Goal: Communication & Community: Answer question/provide support

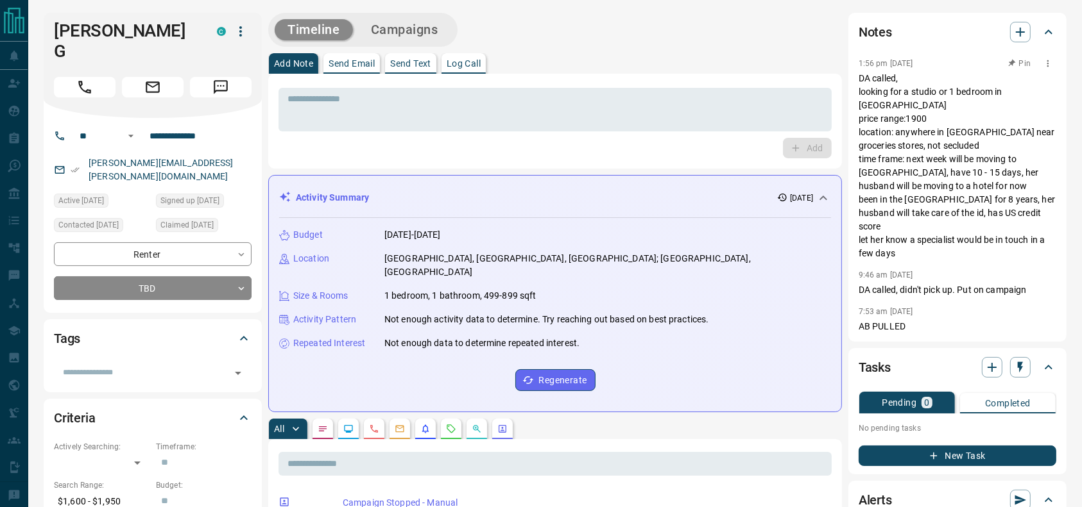
click at [888, 95] on p "DA called, looking for a studio or 1 bedroom in [GEOGRAPHIC_DATA] price range:1…" at bounding box center [957, 166] width 198 height 189
click at [835, 110] on div "* ​ Add" at bounding box center [554, 121] width 573 height 95
click at [767, 55] on div "Add Note Send Email Send Text Log Call" at bounding box center [554, 63] width 573 height 21
click at [893, 121] on p "DA called, looking for a studio or 1 bedroom in [GEOGRAPHIC_DATA] price range:1…" at bounding box center [957, 166] width 198 height 189
click at [932, 154] on p "DA called, looking for a studio or 1 bedroom in [GEOGRAPHIC_DATA] price range:1…" at bounding box center [957, 166] width 198 height 189
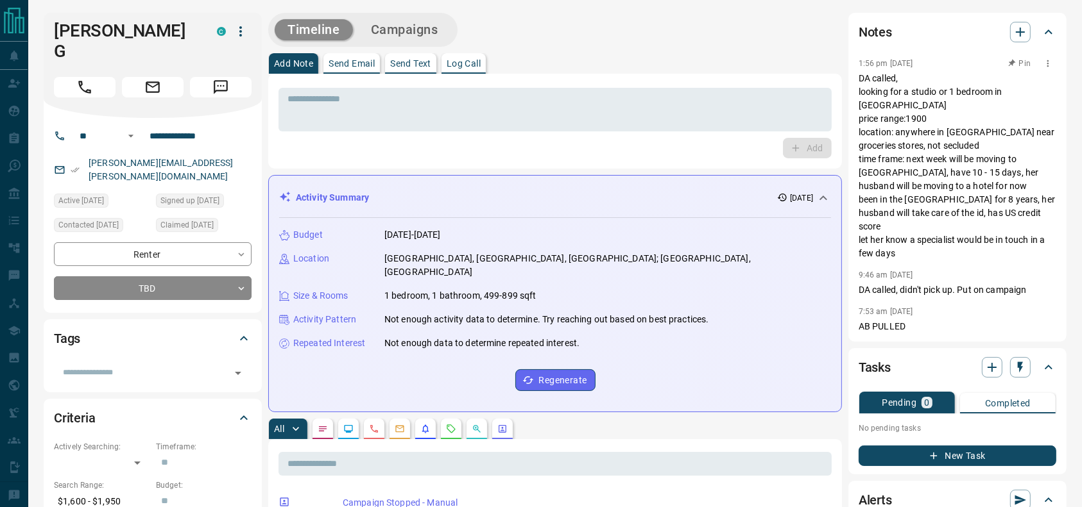
click at [874, 128] on p "DA called, looking for a studio or 1 bedroom in [GEOGRAPHIC_DATA] price range:1…" at bounding box center [957, 166] width 198 height 189
click at [933, 162] on p "DA called, looking for a studio or 1 bedroom in [GEOGRAPHIC_DATA] price range:1…" at bounding box center [957, 166] width 198 height 189
click at [1024, 183] on p "DA called, looking for a studio or 1 bedroom in [GEOGRAPHIC_DATA] price range:1…" at bounding box center [957, 166] width 198 height 189
click at [980, 174] on p "DA called, looking for a studio or 1 bedroom in [GEOGRAPHIC_DATA] price range:1…" at bounding box center [957, 166] width 198 height 189
click at [919, 166] on p "DA called, looking for a studio or 1 bedroom in [GEOGRAPHIC_DATA] price range:1…" at bounding box center [957, 166] width 198 height 189
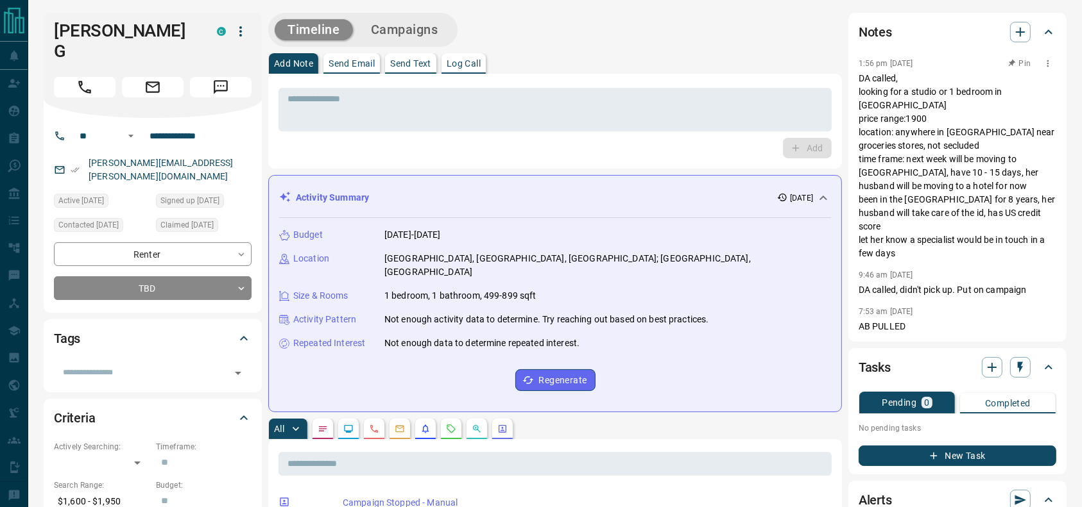
click at [956, 108] on p "DA called, looking for a studio or 1 bedroom in [GEOGRAPHIC_DATA] price range:1…" at bounding box center [957, 166] width 198 height 189
click at [911, 146] on p "DA called, looking for a studio or 1 bedroom in [GEOGRAPHIC_DATA] price range:1…" at bounding box center [957, 166] width 198 height 189
click at [883, 201] on p "DA called, looking for a studio or 1 bedroom in [GEOGRAPHIC_DATA] price range:1…" at bounding box center [957, 166] width 198 height 189
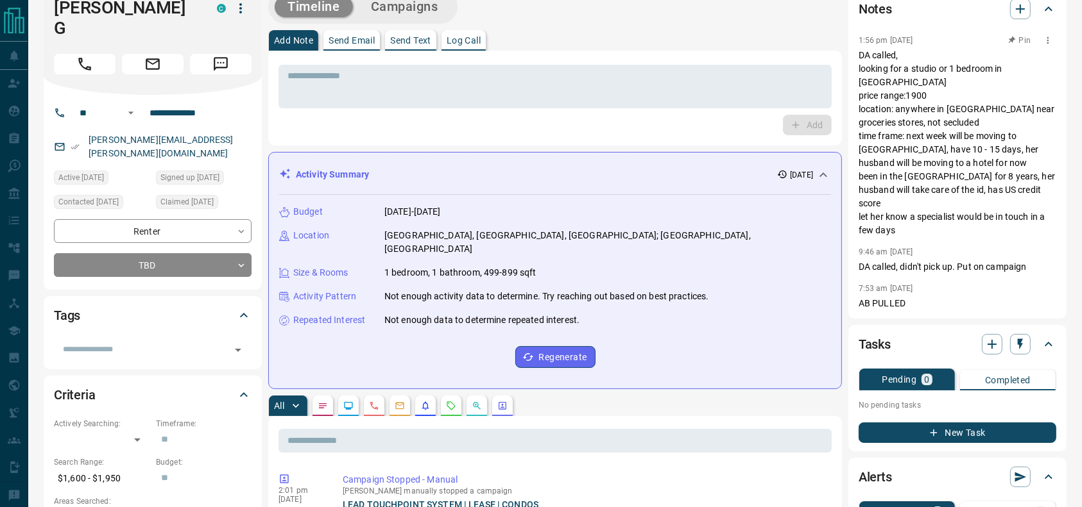
scroll to position [24, 0]
click at [883, 194] on p "DA called, looking for a studio or 1 bedroom in [GEOGRAPHIC_DATA] price range:1…" at bounding box center [957, 142] width 198 height 189
click at [883, 173] on p "DA called, looking for a studio or 1 bedroom in [GEOGRAPHIC_DATA] price range:1…" at bounding box center [957, 142] width 198 height 189
click at [913, 169] on p "DA called, looking for a studio or 1 bedroom in [GEOGRAPHIC_DATA] price range:1…" at bounding box center [957, 142] width 198 height 189
click at [887, 136] on p "DA called, looking for a studio or 1 bedroom in [GEOGRAPHIC_DATA] price range:1…" at bounding box center [957, 142] width 198 height 189
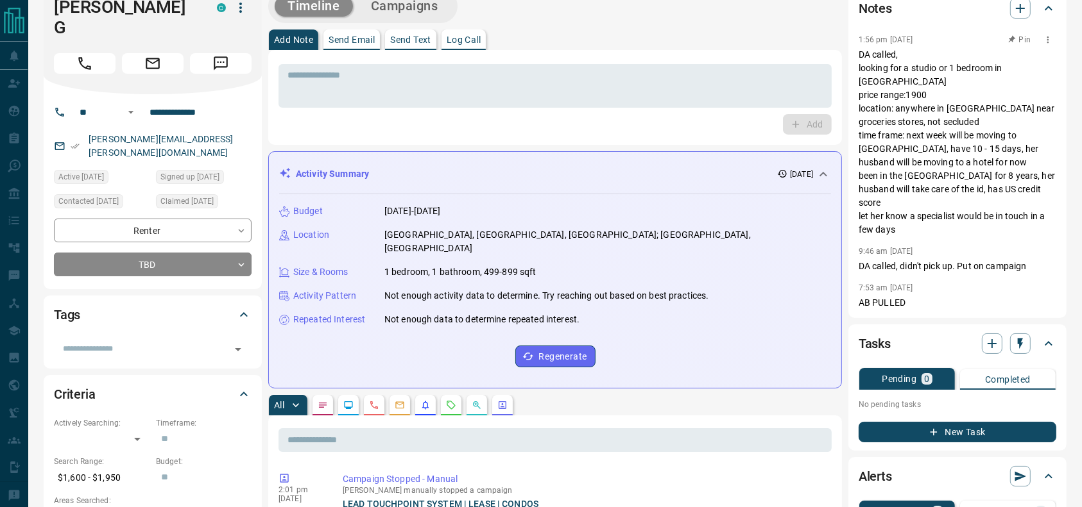
click at [913, 178] on p "DA called, looking for a studio or 1 bedroom in [GEOGRAPHIC_DATA] price range:1…" at bounding box center [957, 142] width 198 height 189
click at [928, 178] on p "DA called, looking for a studio or 1 bedroom in [GEOGRAPHIC_DATA] price range:1…" at bounding box center [957, 142] width 198 height 189
click at [949, 212] on p "DA called, looking for a studio or 1 bedroom in [GEOGRAPHIC_DATA] price range:1…" at bounding box center [957, 142] width 198 height 189
click at [895, 214] on p "DA called, looking for a studio or 1 bedroom in [GEOGRAPHIC_DATA] price range:1…" at bounding box center [957, 142] width 198 height 189
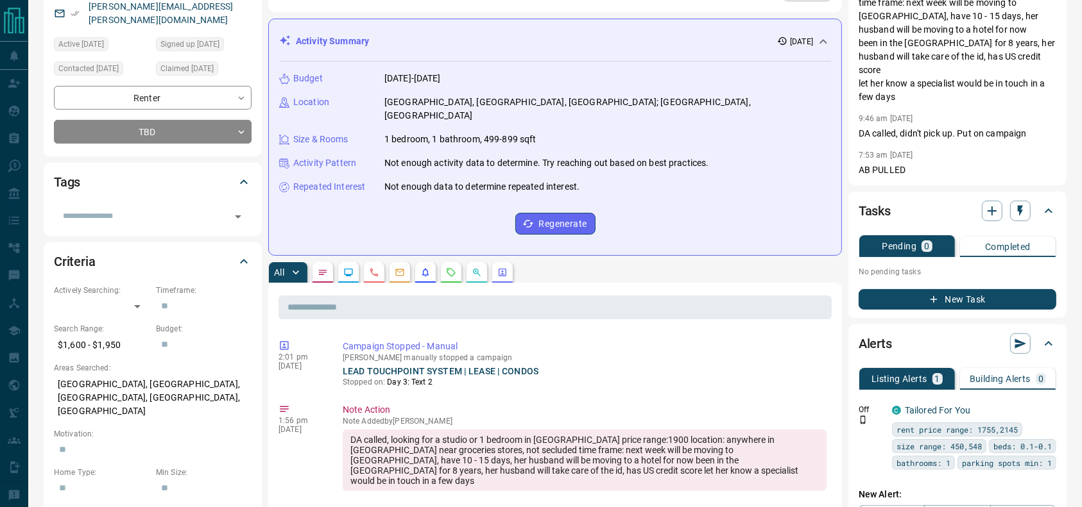
scroll to position [0, 0]
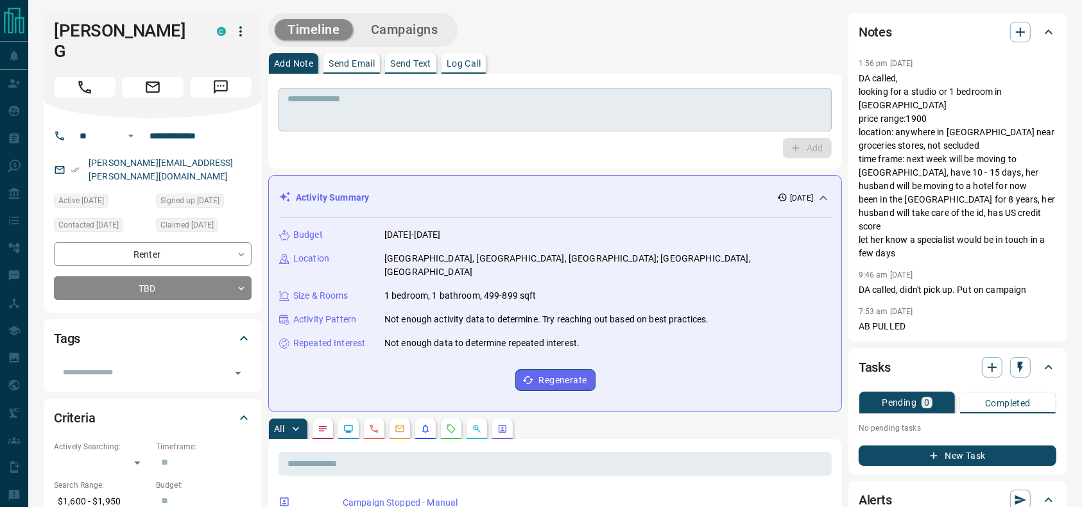
click at [651, 128] on div "* ​" at bounding box center [554, 110] width 553 height 44
click at [637, 124] on div "* ​" at bounding box center [554, 110] width 553 height 44
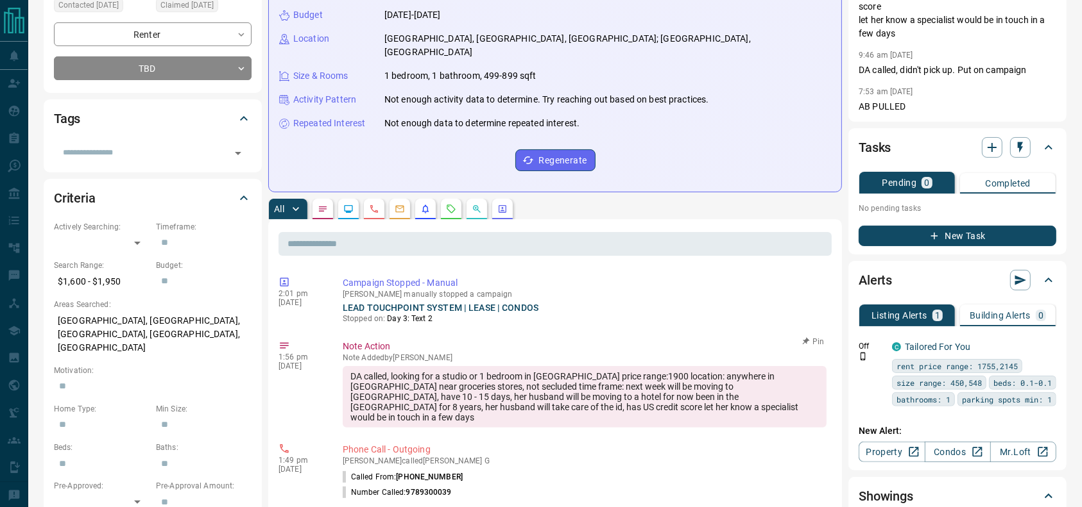
scroll to position [216, 0]
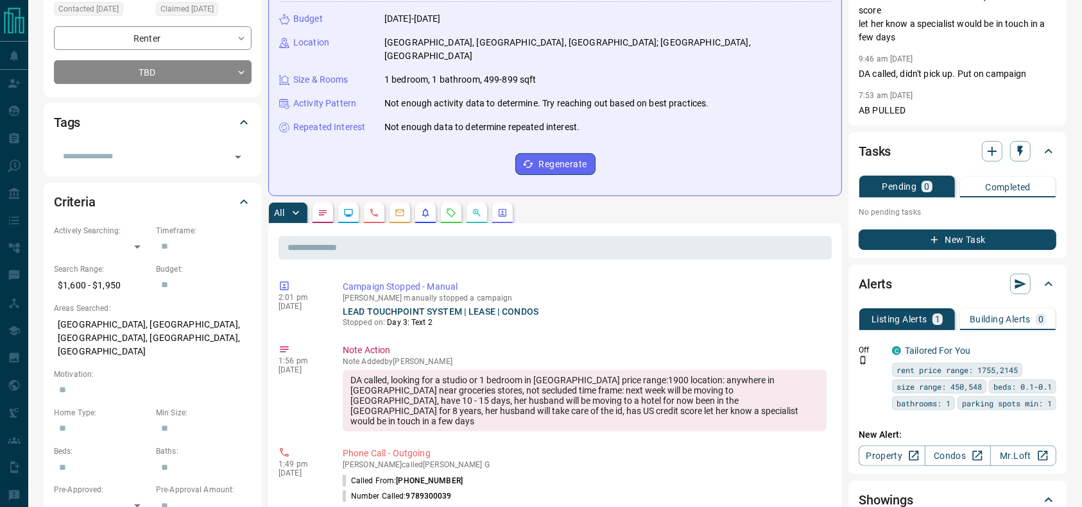
click at [449, 208] on icon "Requests" at bounding box center [451, 213] width 10 height 10
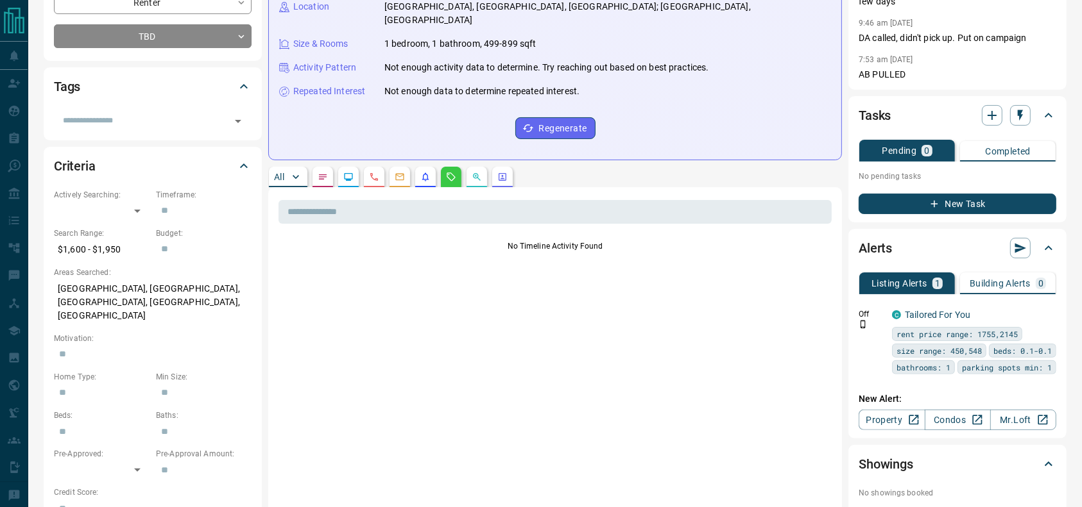
scroll to position [0, 0]
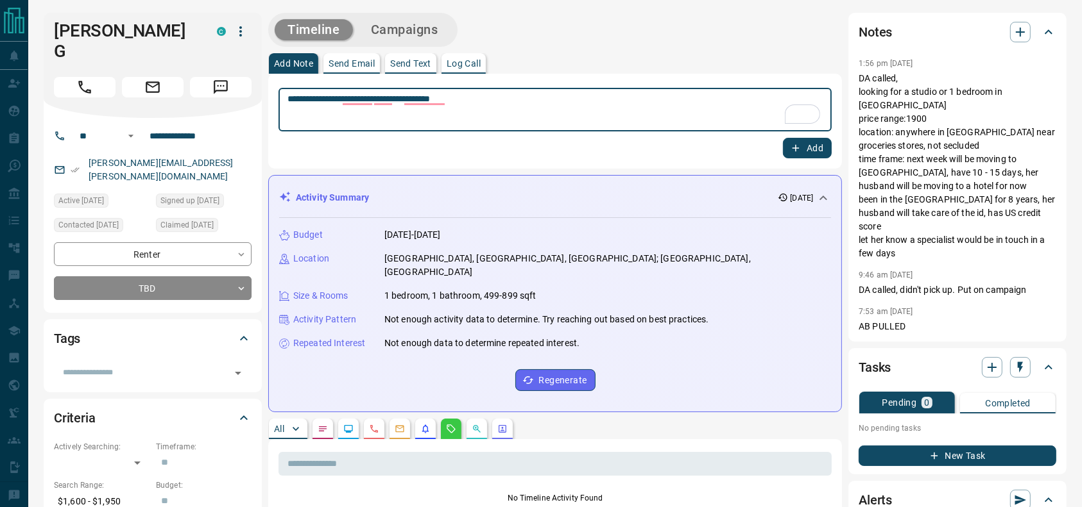
click at [527, 94] on textarea "**********" at bounding box center [554, 110] width 535 height 33
type textarea "**********"
click at [811, 146] on button "Add" at bounding box center [807, 148] width 49 height 21
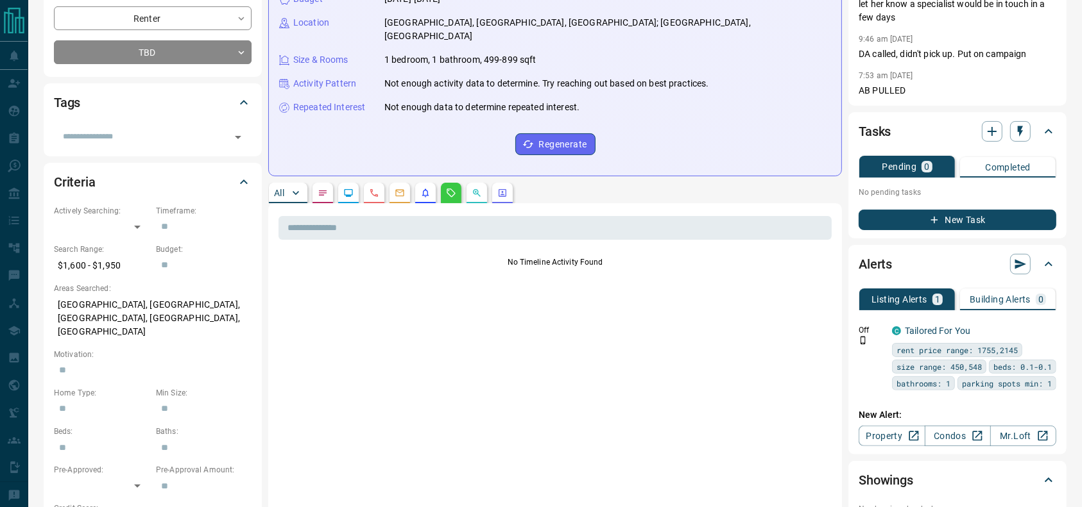
scroll to position [242, 0]
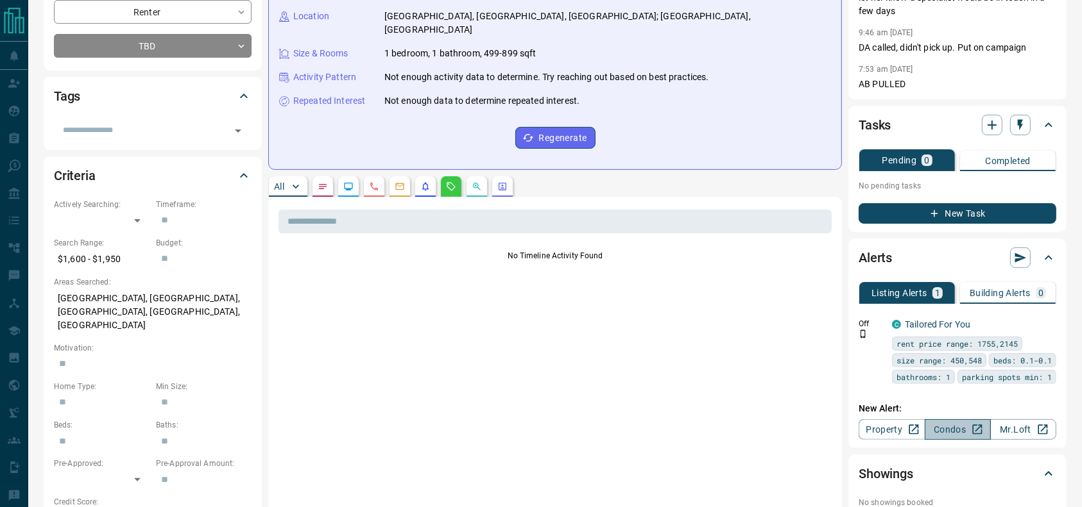
click at [965, 425] on link "Condos" at bounding box center [957, 430] width 66 height 21
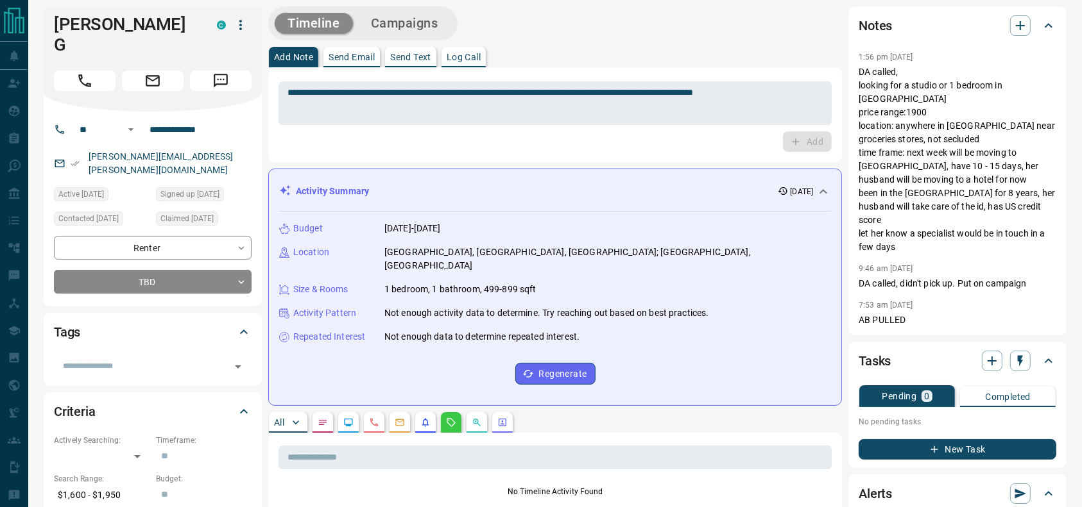
scroll to position [0, 0]
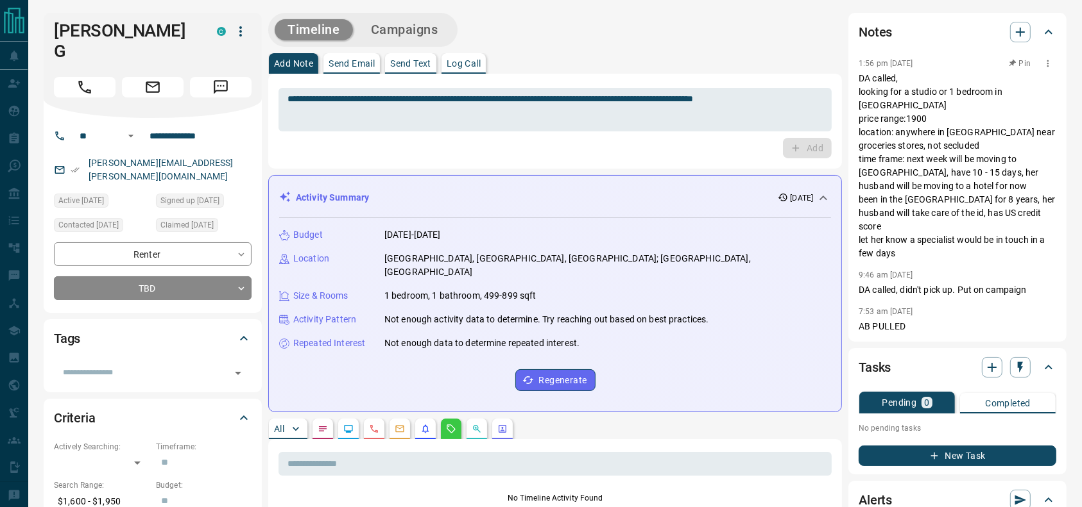
click at [926, 127] on p "DA called, looking for a studio or 1 bedroom in [GEOGRAPHIC_DATA] price range:1…" at bounding box center [957, 166] width 198 height 189
click at [900, 128] on p "DA called, looking for a studio or 1 bedroom in [GEOGRAPHIC_DATA] price range:1…" at bounding box center [957, 166] width 198 height 189
click at [949, 136] on p "DA called, looking for a studio or 1 bedroom in [GEOGRAPHIC_DATA] price range:1…" at bounding box center [957, 166] width 198 height 189
click at [960, 135] on p "DA called, looking for a studio or 1 bedroom in [GEOGRAPHIC_DATA] price range:1…" at bounding box center [957, 166] width 198 height 189
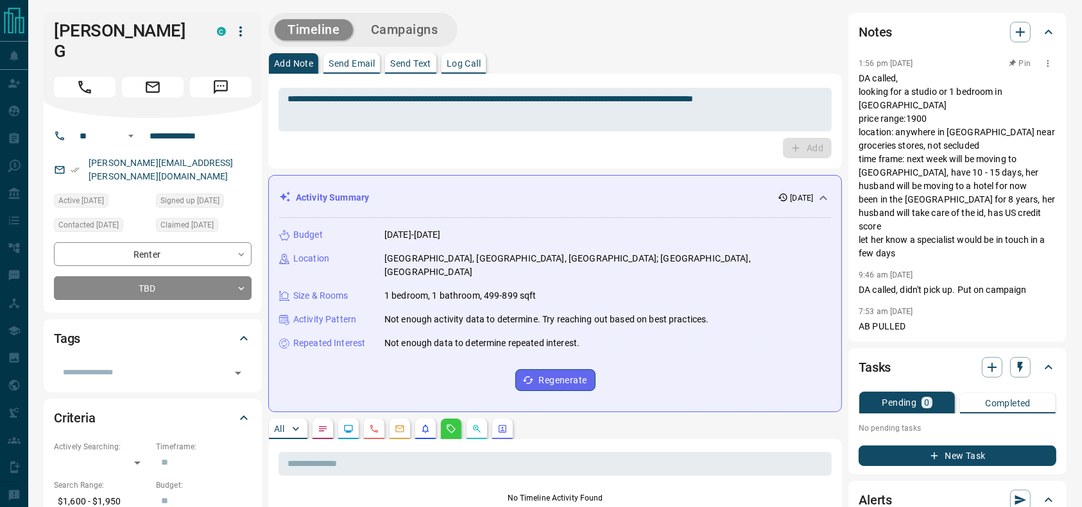
click at [937, 147] on p "DA called, looking for a studio or 1 bedroom in [GEOGRAPHIC_DATA] price range:1…" at bounding box center [957, 166] width 198 height 189
click at [899, 105] on p "DA called, looking for a studio or 1 bedroom in [GEOGRAPHIC_DATA] price range:1…" at bounding box center [957, 166] width 198 height 189
click at [761, 116] on textarea "**********" at bounding box center [554, 110] width 535 height 33
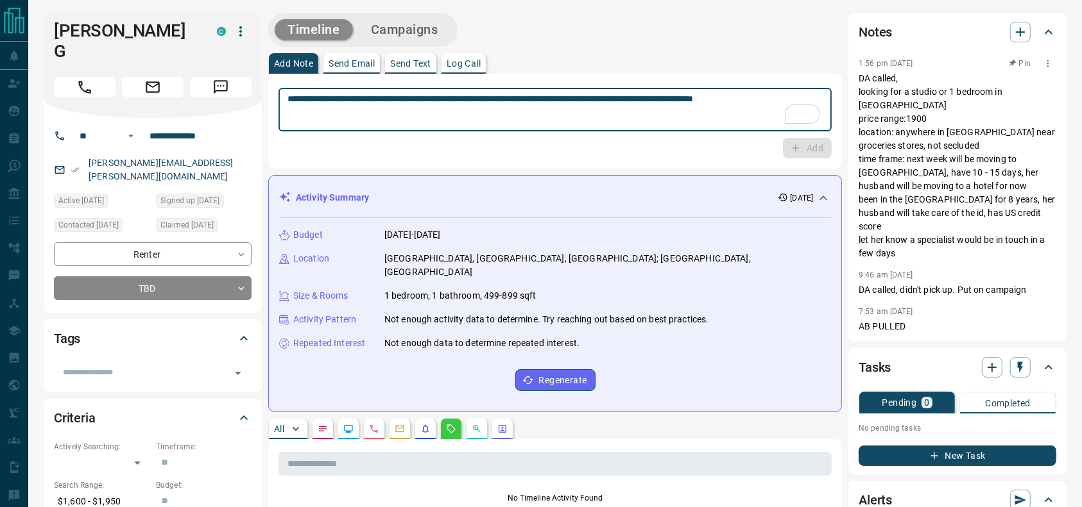
click at [907, 110] on p "DA called, looking for a studio or 1 bedroom in [GEOGRAPHIC_DATA] price range:1…" at bounding box center [957, 166] width 198 height 189
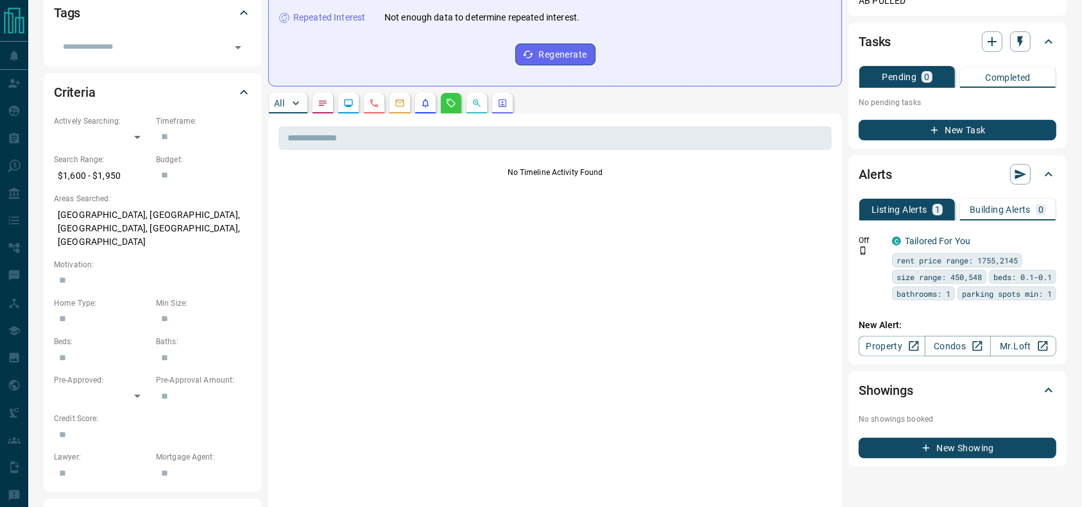
scroll to position [377, 0]
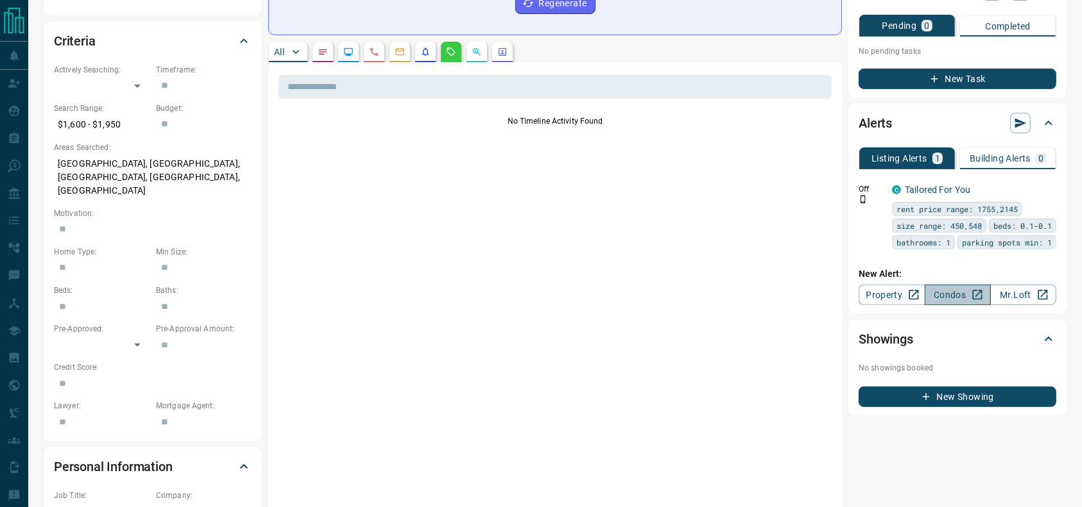
click at [926, 298] on link "Condos" at bounding box center [957, 295] width 66 height 21
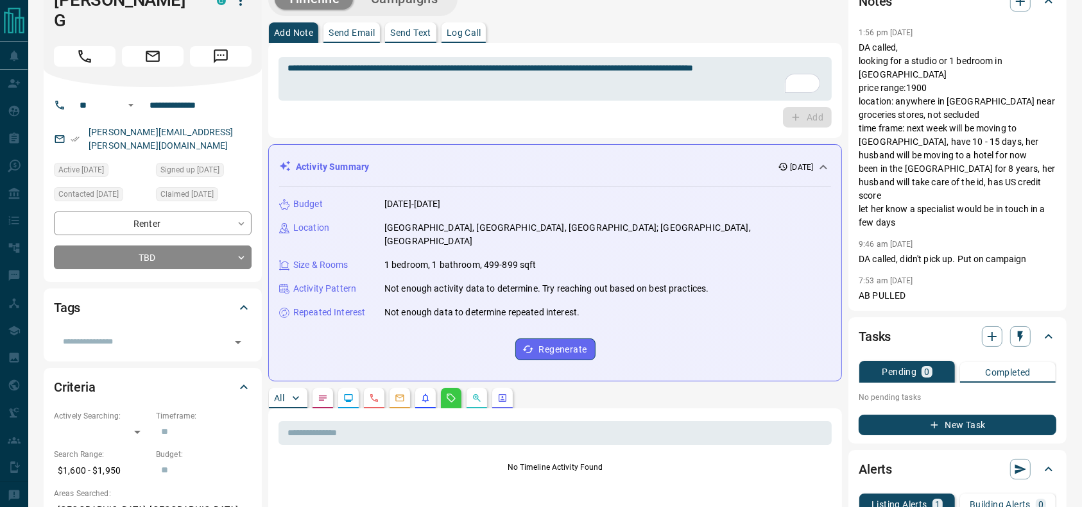
scroll to position [0, 0]
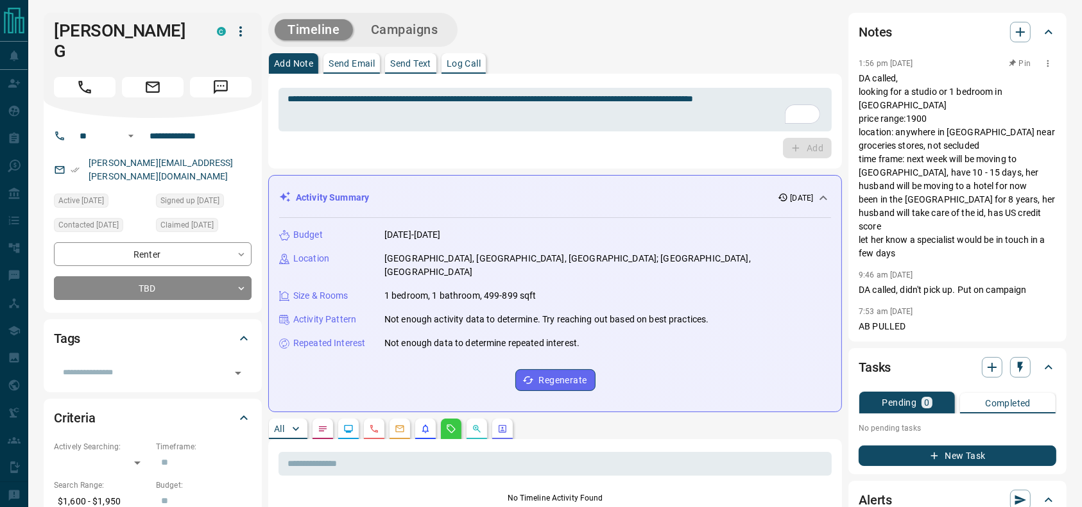
click at [939, 132] on p "DA called, looking for a studio or 1 bedroom in [GEOGRAPHIC_DATA] price range:1…" at bounding box center [957, 166] width 198 height 189
click at [939, 135] on p "DA called, looking for a studio or 1 bedroom in [GEOGRAPHIC_DATA] price range:1…" at bounding box center [957, 166] width 198 height 189
click at [908, 103] on p "DA called, looking for a studio or 1 bedroom in [GEOGRAPHIC_DATA] price range:1…" at bounding box center [957, 166] width 198 height 189
click at [943, 105] on p "DA called, looking for a studio or 1 bedroom in [GEOGRAPHIC_DATA] price range:1…" at bounding box center [957, 166] width 198 height 189
click at [920, 155] on p "DA called, looking for a studio or 1 bedroom in [GEOGRAPHIC_DATA] price range:1…" at bounding box center [957, 166] width 198 height 189
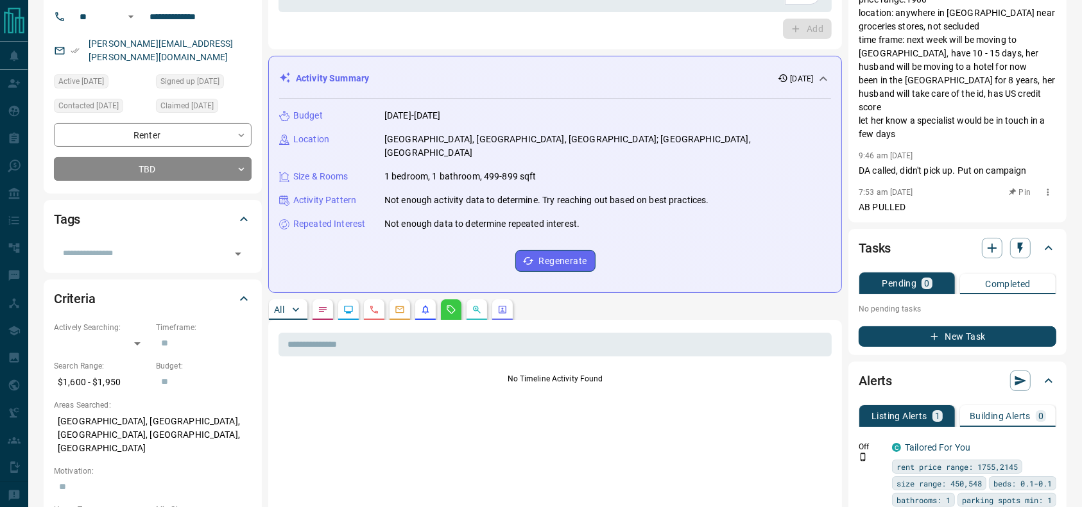
scroll to position [118, 0]
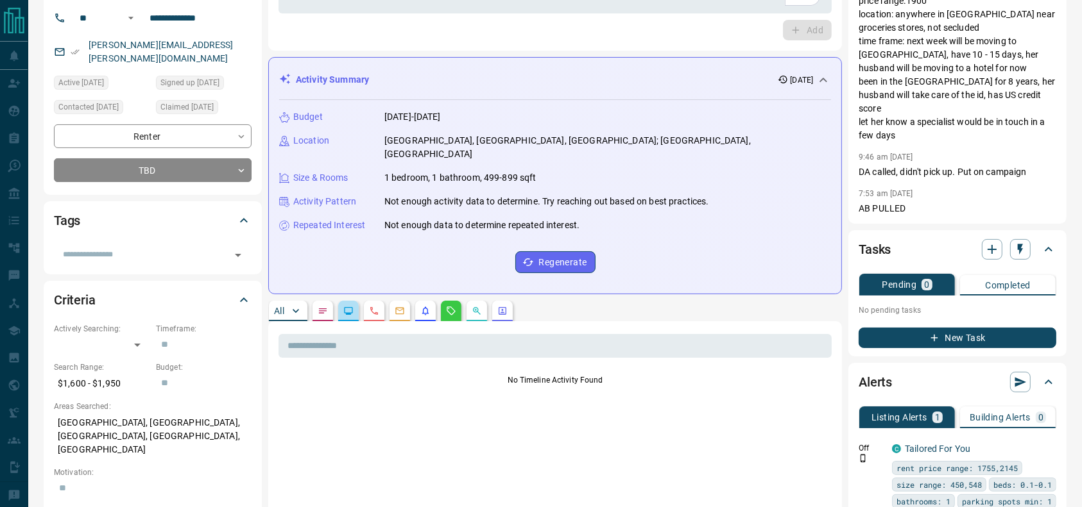
click at [352, 304] on button "button" at bounding box center [348, 311] width 21 height 21
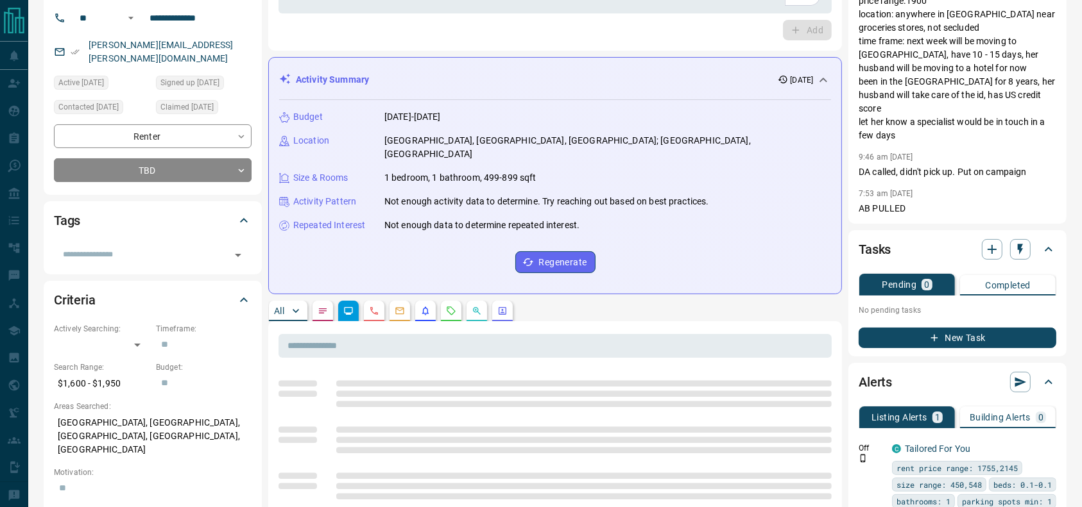
click at [662, 148] on div "Budget [DATE]-[DATE] Location [GEOGRAPHIC_DATA], [GEOGRAPHIC_DATA], [GEOGRAPHIC…" at bounding box center [555, 191] width 552 height 183
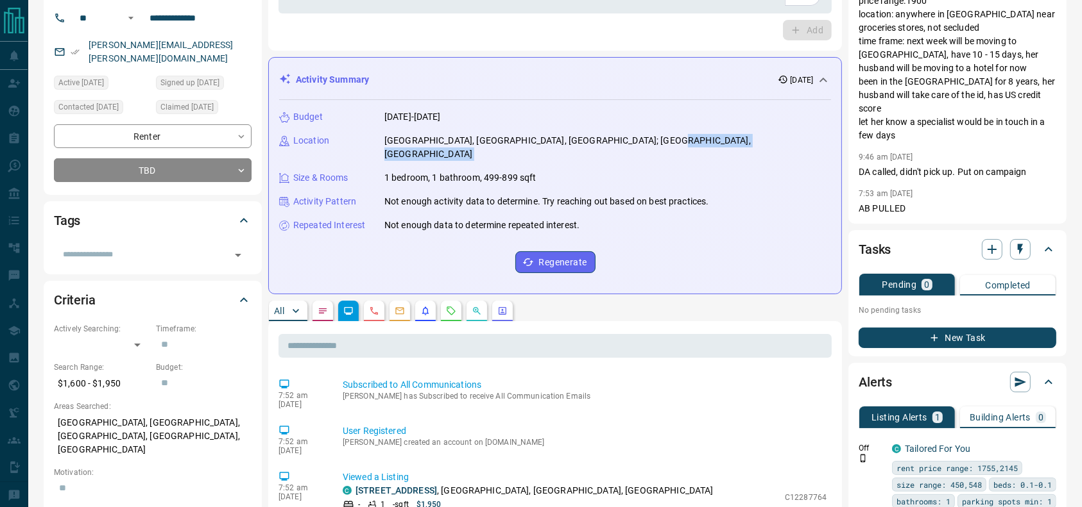
click at [662, 148] on div "Budget [DATE]-[DATE] Location [GEOGRAPHIC_DATA], [GEOGRAPHIC_DATA], [GEOGRAPHIC…" at bounding box center [555, 191] width 552 height 183
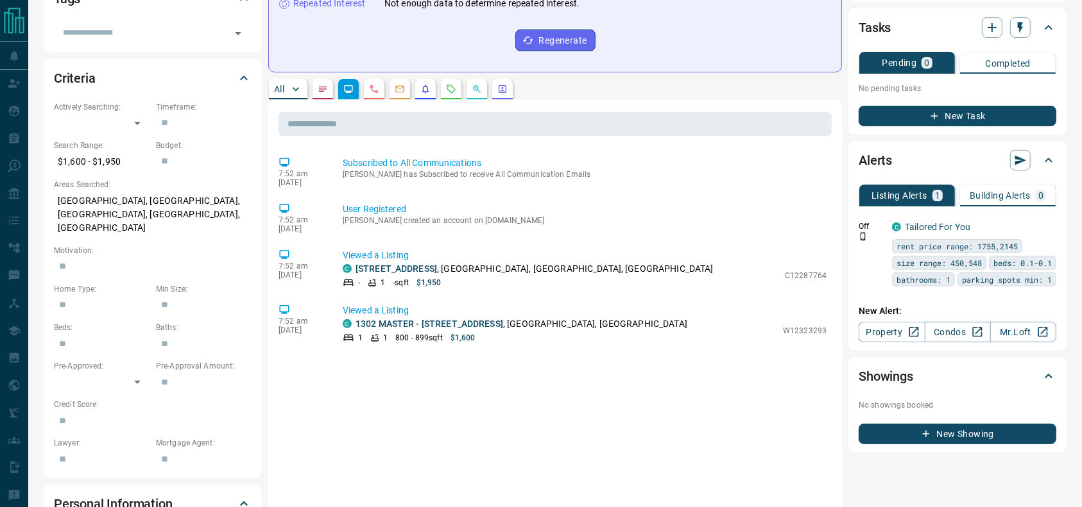
scroll to position [0, 0]
